Goal: Task Accomplishment & Management: Manage account settings

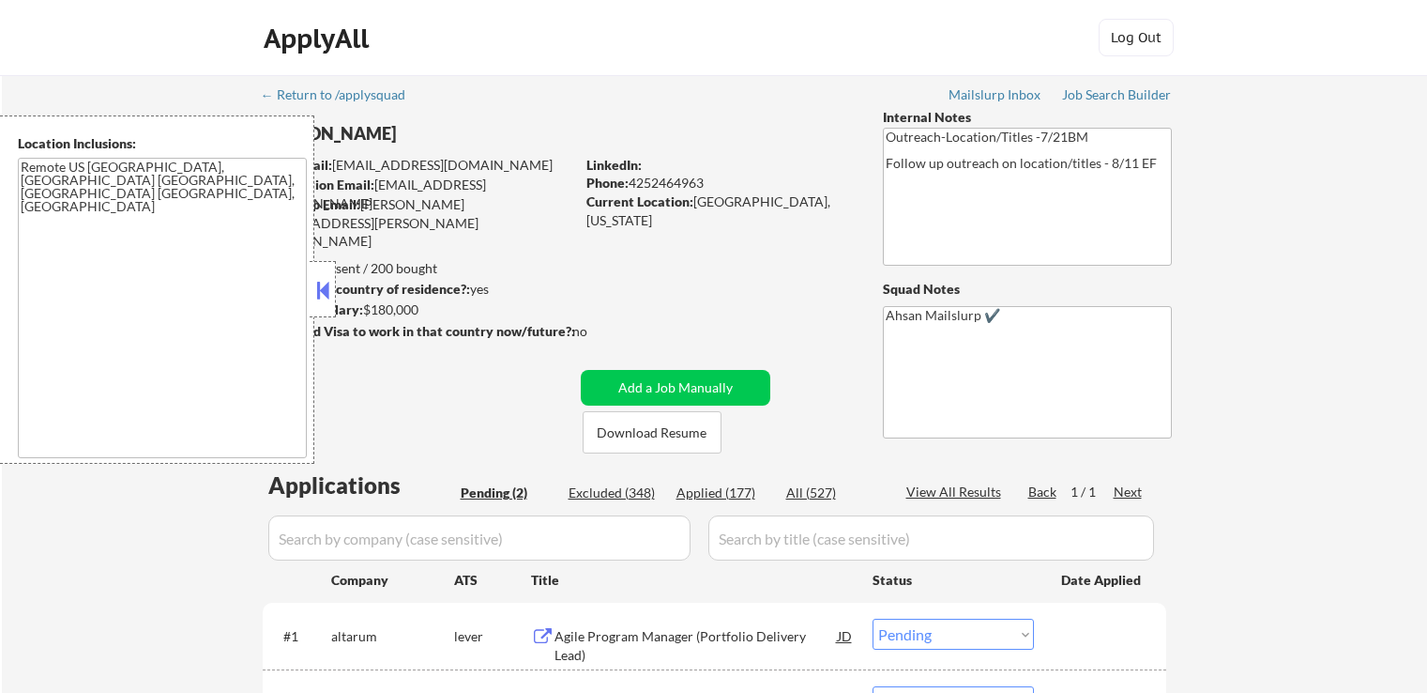
select select ""pending""
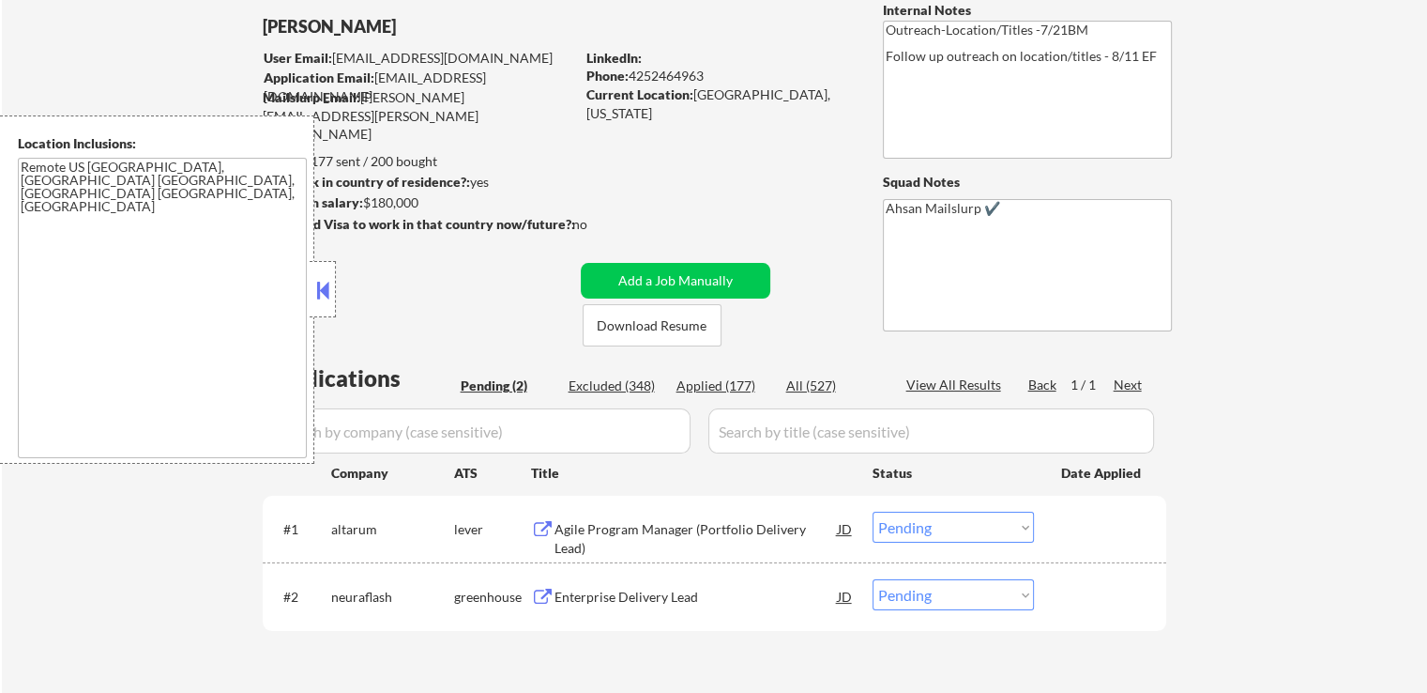
scroll to position [188, 0]
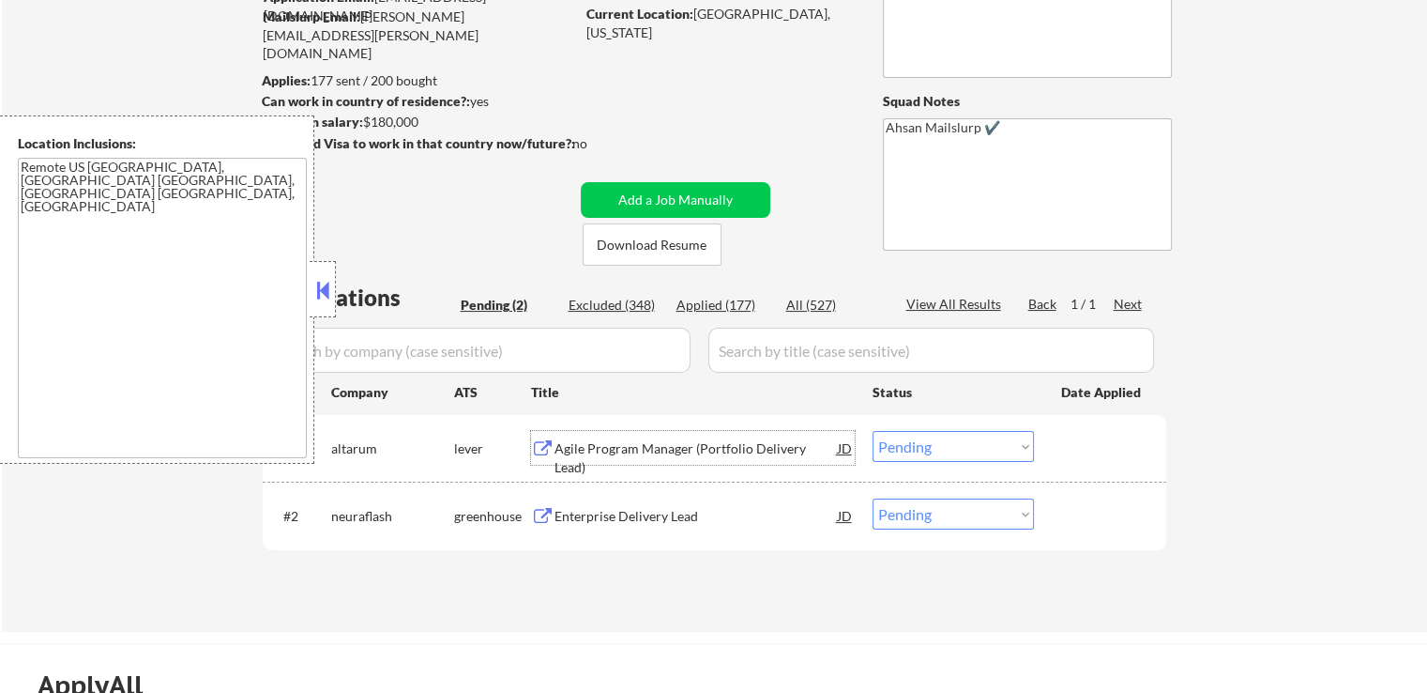
click at [542, 438] on div "Agile Program Manager (Portfolio Delivery Lead) JD" at bounding box center [693, 448] width 324 height 34
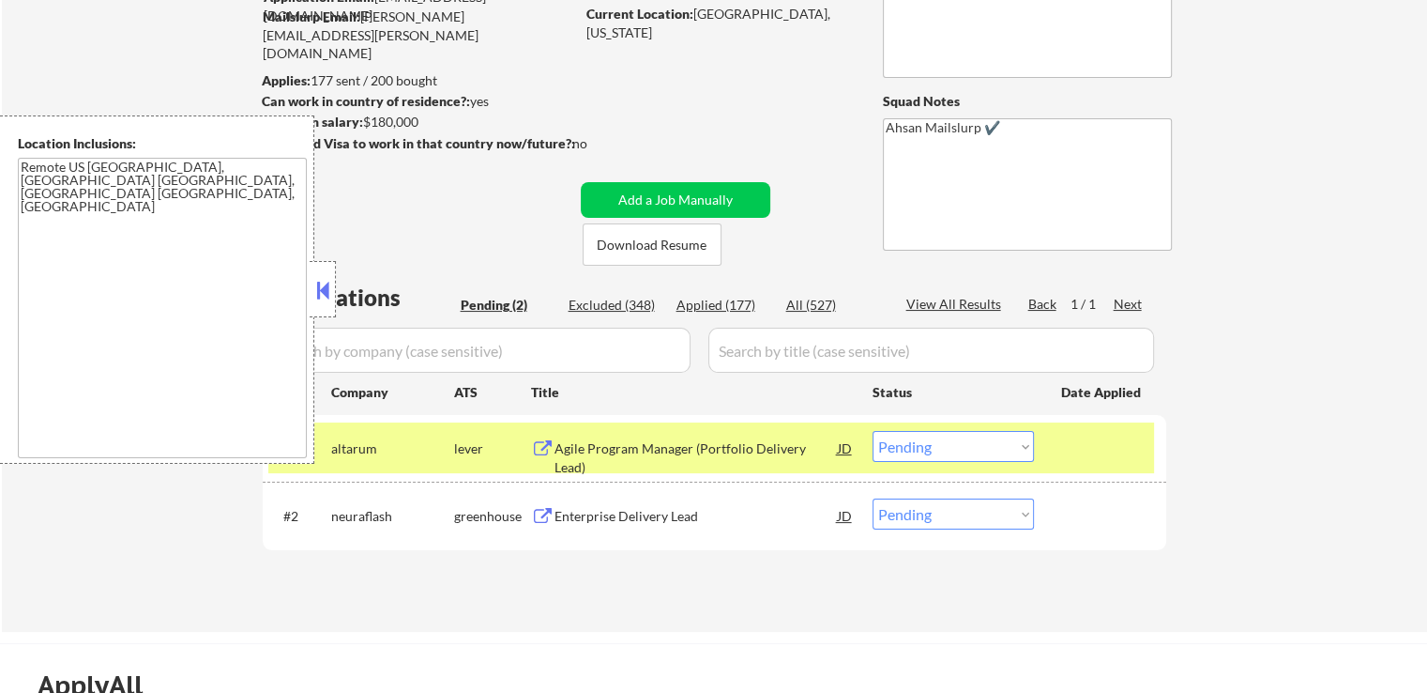
click at [549, 524] on button at bounding box center [542, 517] width 23 height 18
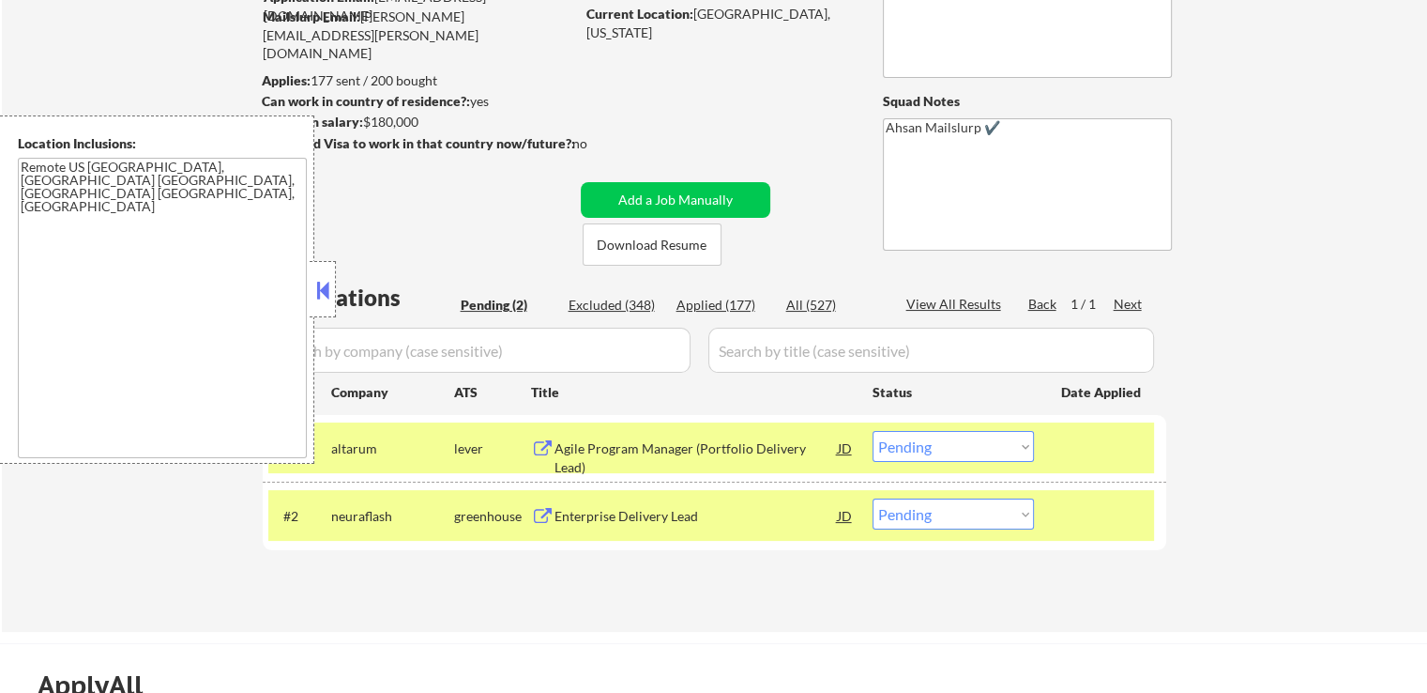
click at [947, 527] on select "Choose an option... Pending Applied Excluded (Questions) Excluded (Expired) Exc…" at bounding box center [953, 513] width 161 height 31
select select ""applied""
click at [873, 498] on select "Choose an option... Pending Applied Excluded (Questions) Excluded (Expired) Exc…" at bounding box center [953, 513] width 161 height 31
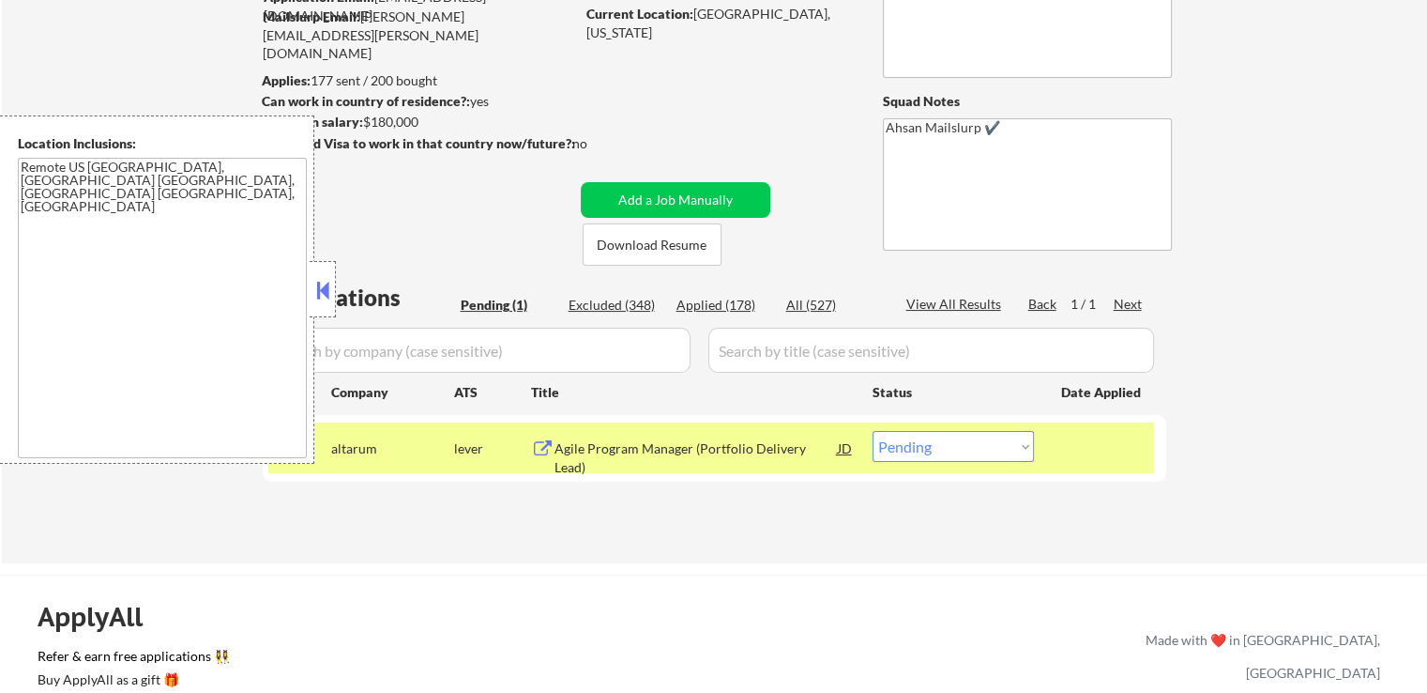
click at [951, 449] on select "Choose an option... Pending Applied Excluded (Questions) Excluded (Expired) Exc…" at bounding box center [953, 446] width 161 height 31
select select ""applied""
click at [873, 431] on select "Choose an option... Pending Applied Excluded (Questions) Excluded (Expired) Exc…" at bounding box center [953, 446] width 161 height 31
